Goal: Information Seeking & Learning: Learn about a topic

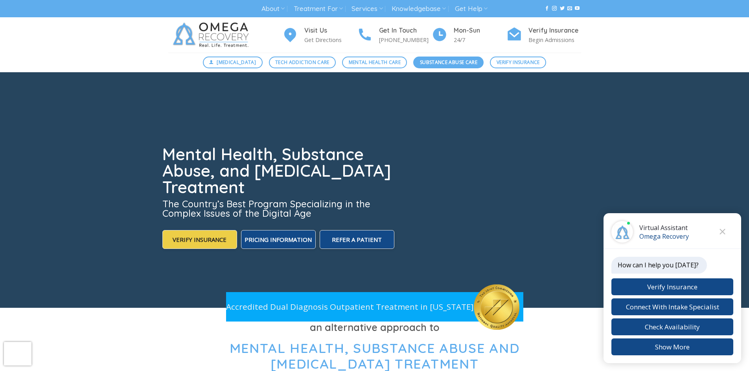
click at [453, 63] on span "Substance Abuse Care" at bounding box center [448, 62] width 57 height 7
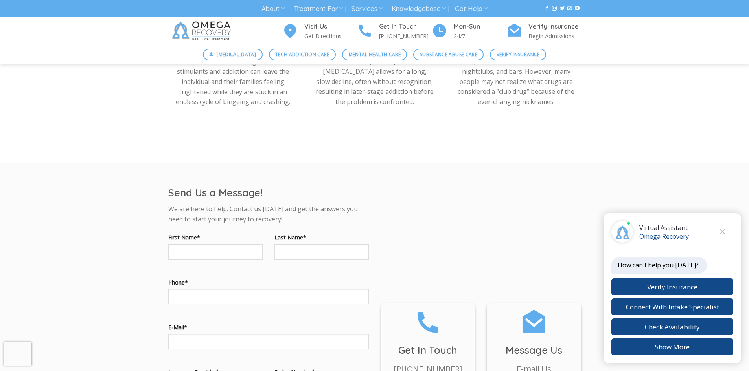
scroll to position [708, 0]
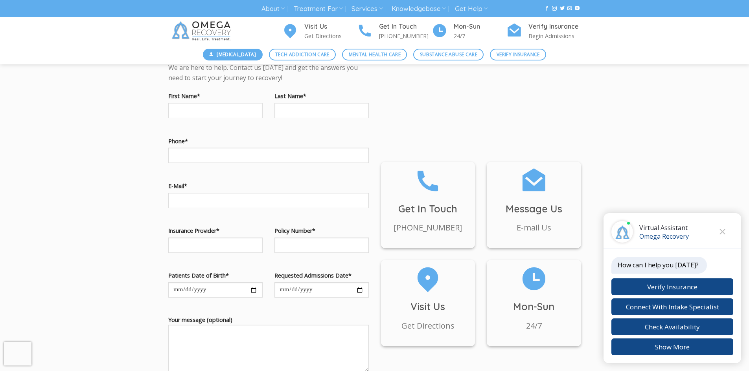
click at [237, 51] on span "[MEDICAL_DATA]" at bounding box center [236, 54] width 39 height 7
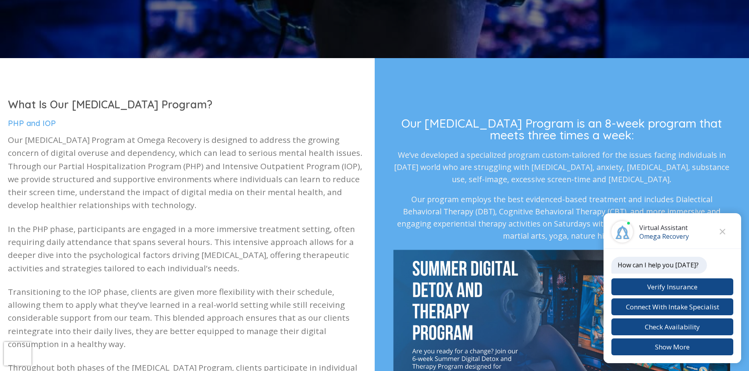
scroll to position [236, 0]
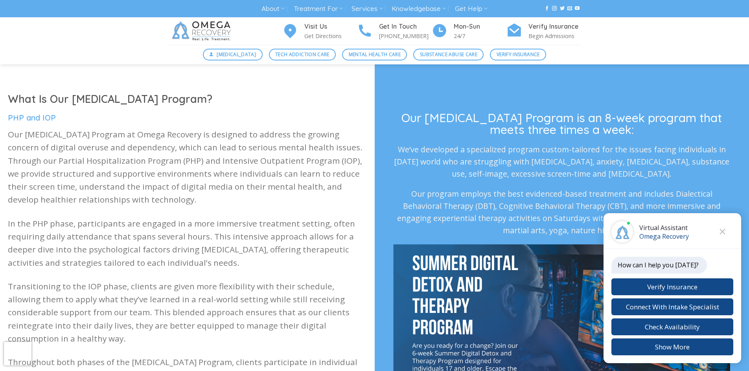
click at [204, 29] on img at bounding box center [202, 31] width 69 height 28
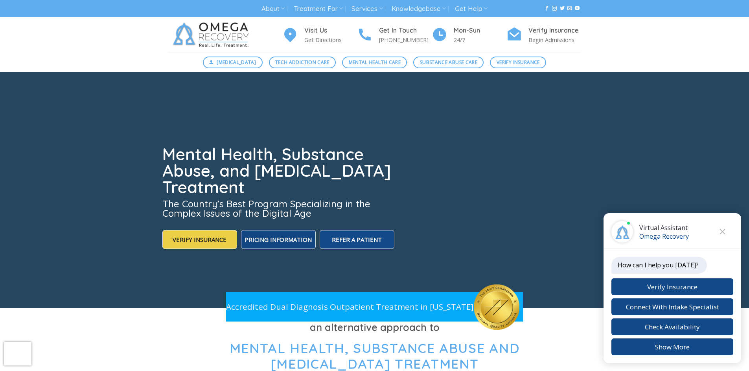
click at [274, 247] on label "Pricing Information" at bounding box center [278, 239] width 75 height 19
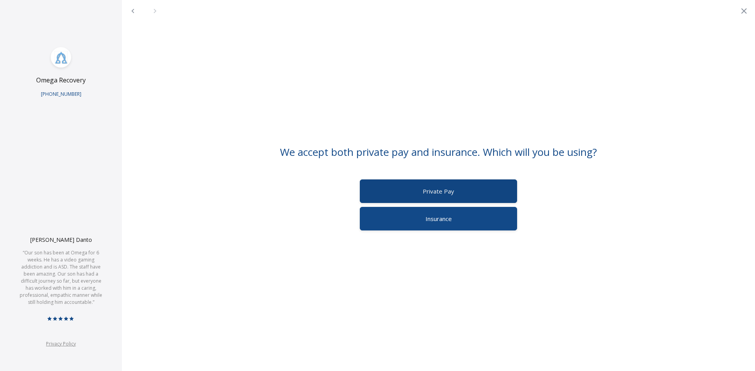
click at [446, 193] on span "Private Pay" at bounding box center [438, 191] width 31 height 8
